Goal: Task Accomplishment & Management: Use online tool/utility

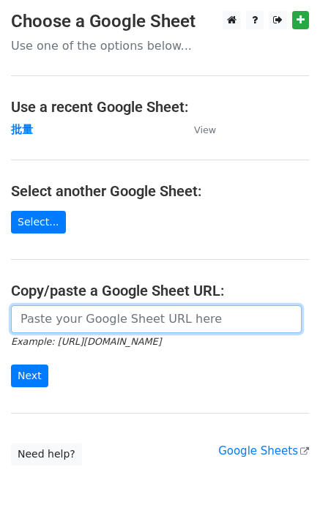
click at [51, 316] on input "url" at bounding box center [156, 319] width 291 height 28
paste input "[URL][DOMAIN_NAME]"
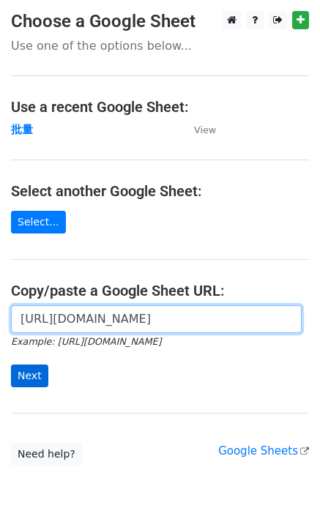
type input "https://docs.google.com/spreadsheets/d/1OdUcEapwDADx0zbrvSCU0vXH1fP2oNqM76vy0e6…"
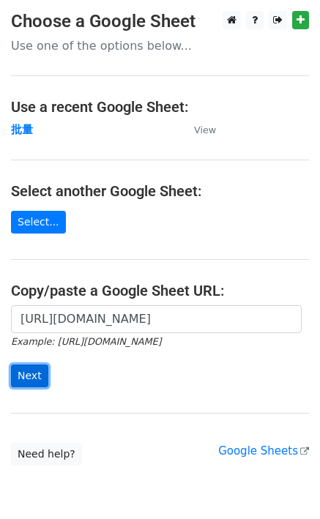
click at [34, 374] on input "Next" at bounding box center [29, 376] width 37 height 23
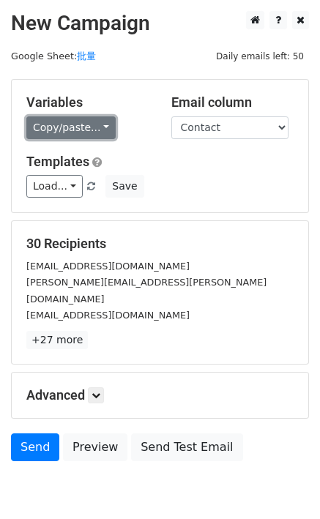
click at [46, 130] on link "Copy/paste..." at bounding box center [70, 127] width 89 height 23
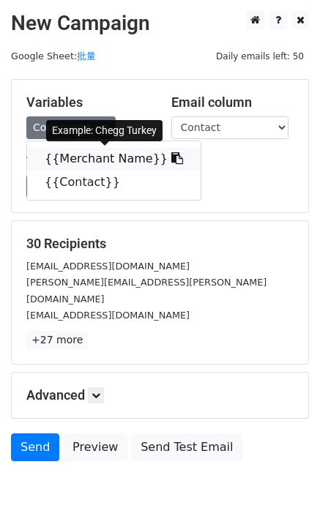
click at [55, 158] on link "{{Merchant Name}}" at bounding box center [114, 158] width 174 height 23
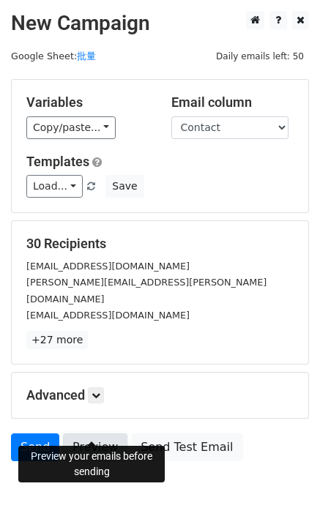
click at [86, 434] on link "Preview" at bounding box center [95, 448] width 64 height 28
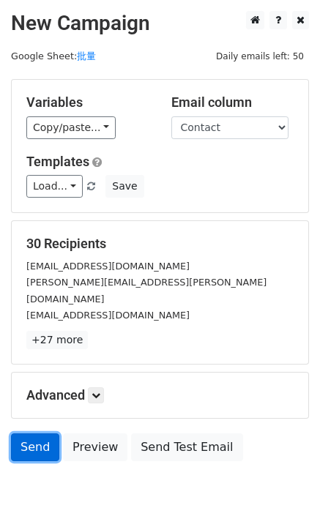
click at [57, 434] on link "Send" at bounding box center [35, 448] width 48 height 28
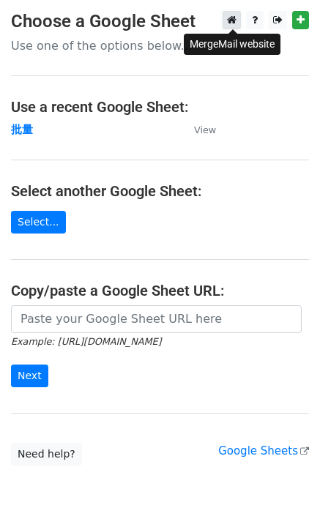
click at [234, 23] on icon at bounding box center [232, 20] width 10 height 10
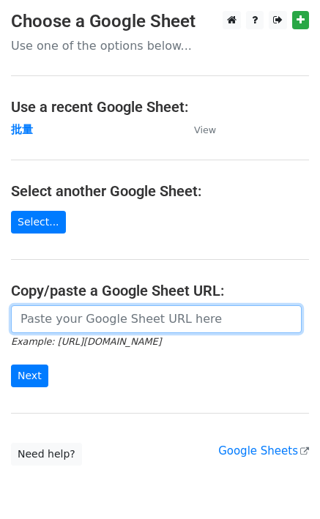
click at [70, 319] on input "url" at bounding box center [156, 319] width 291 height 28
paste input "https://docs.google.com/spreadsheets/d/1OdUcEapwDADx0zbrvSCU0vXH1fP2oNqM76vy0e6…"
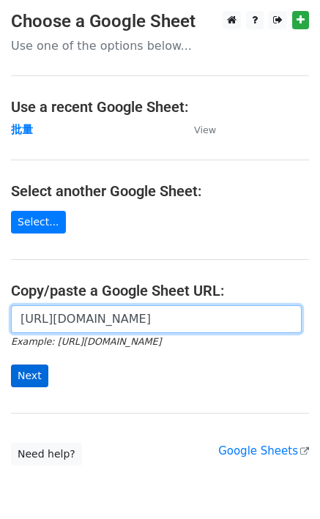
scroll to position [0, 386]
type input "https://docs.google.com/spreadsheets/d/1OdUcEapwDADx0zbrvSCU0vXH1fP2oNqM76vy0e6…"
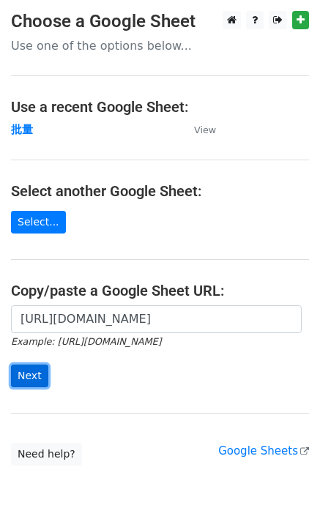
click at [25, 382] on input "Next" at bounding box center [29, 376] width 37 height 23
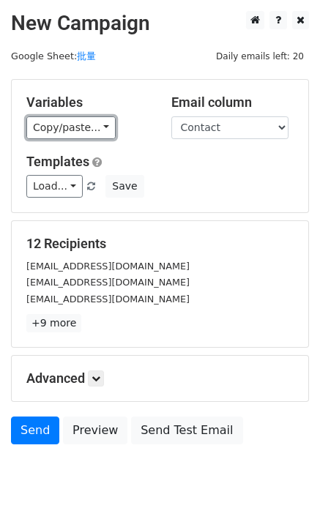
drag, startPoint x: 59, startPoint y: 127, endPoint x: 70, endPoint y: 147, distance: 22.3
click at [59, 127] on link "Copy/paste..." at bounding box center [70, 127] width 89 height 23
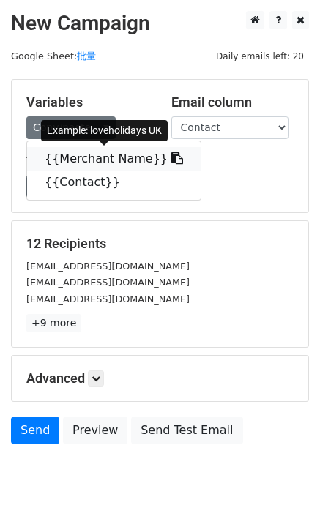
click at [78, 161] on link "{{Merchant Name}}" at bounding box center [114, 158] width 174 height 23
